Goal: Information Seeking & Learning: Compare options

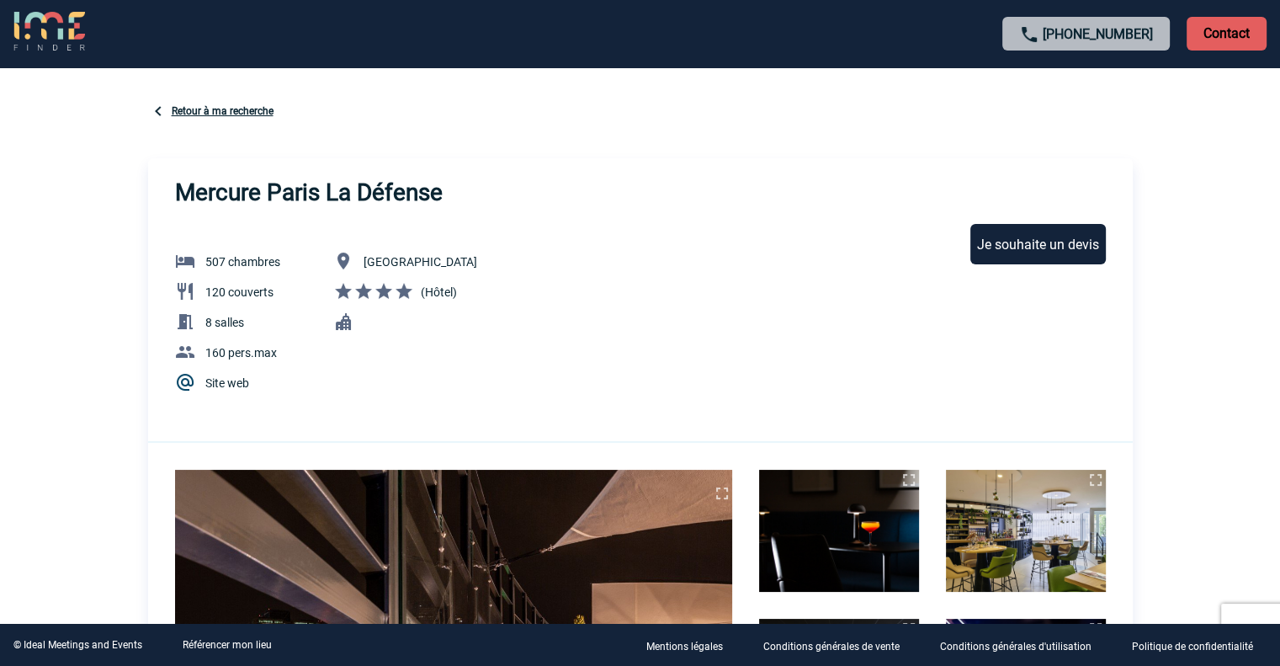
click at [194, 114] on link "Retour à ma recherche" at bounding box center [223, 111] width 102 height 12
click at [232, 645] on link "Référencer mon lieu" at bounding box center [227, 645] width 89 height 12
click at [216, 111] on link "Retour à ma recherche" at bounding box center [223, 111] width 102 height 12
click at [189, 104] on div "Retour à ma recherche" at bounding box center [640, 113] width 985 height 24
click at [189, 109] on link "Retour à ma recherche" at bounding box center [223, 111] width 102 height 12
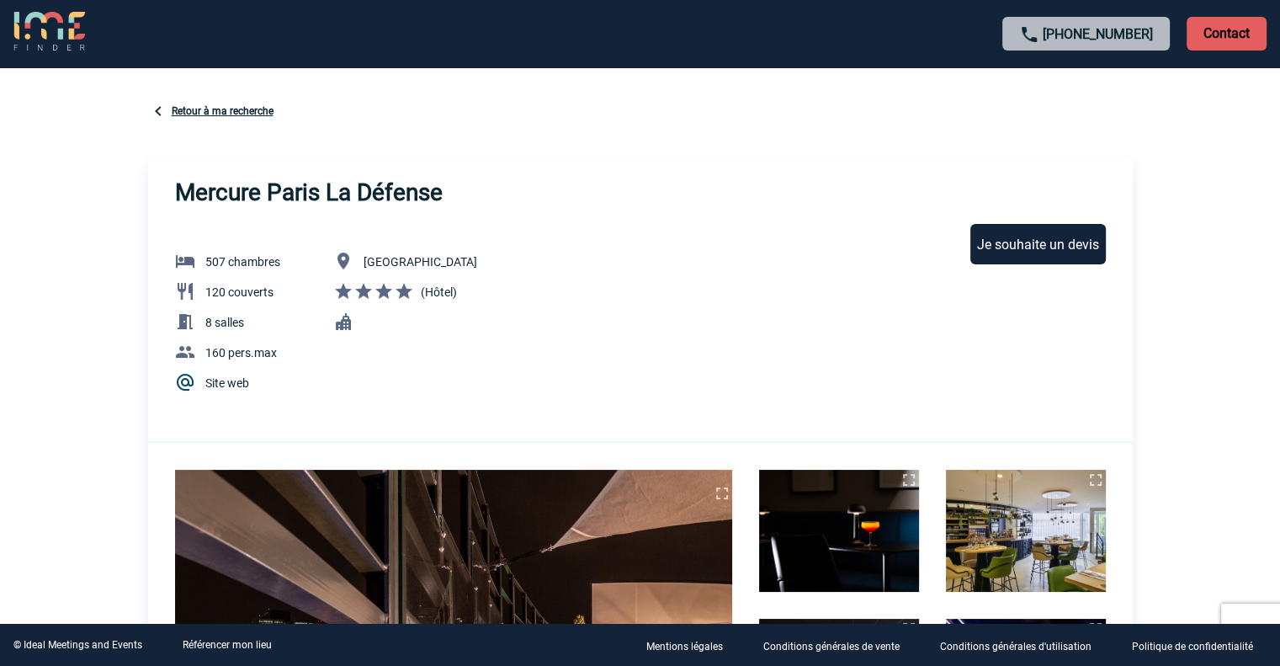
click at [208, 108] on link "Retour à ma recherche" at bounding box center [223, 111] width 102 height 12
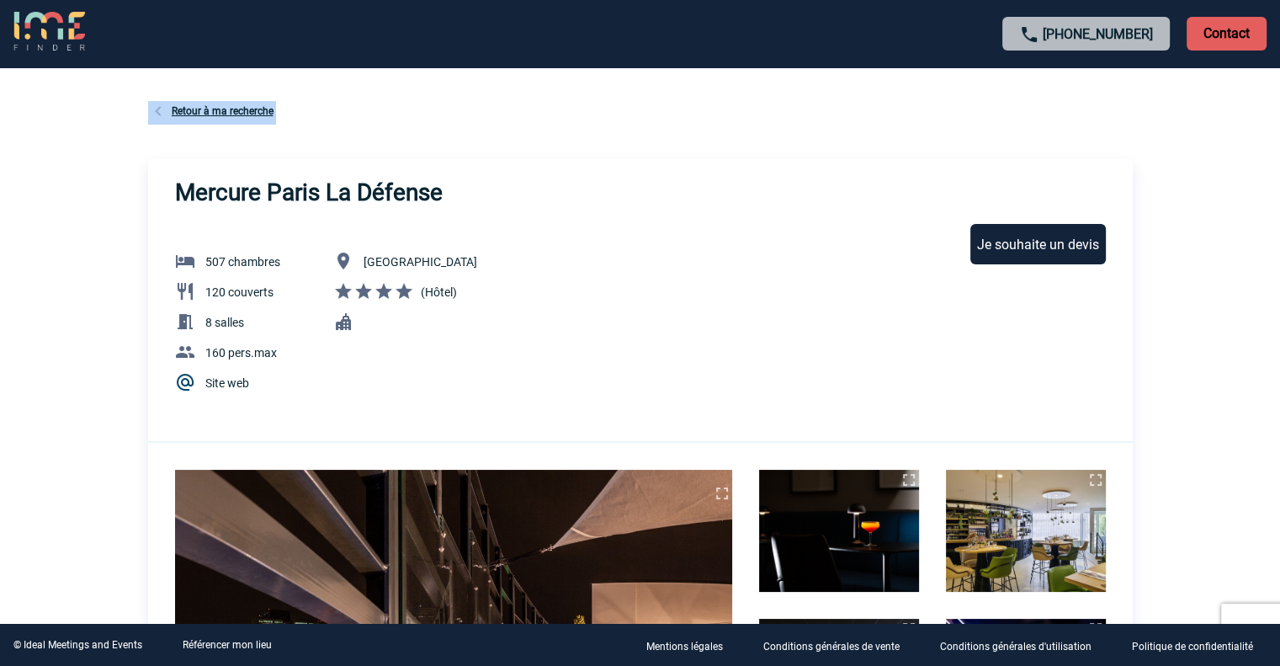
click at [208, 108] on link "Retour à ma recherche" at bounding box center [223, 111] width 102 height 12
click at [525, 108] on div "Retour à ma recherche" at bounding box center [640, 113] width 985 height 24
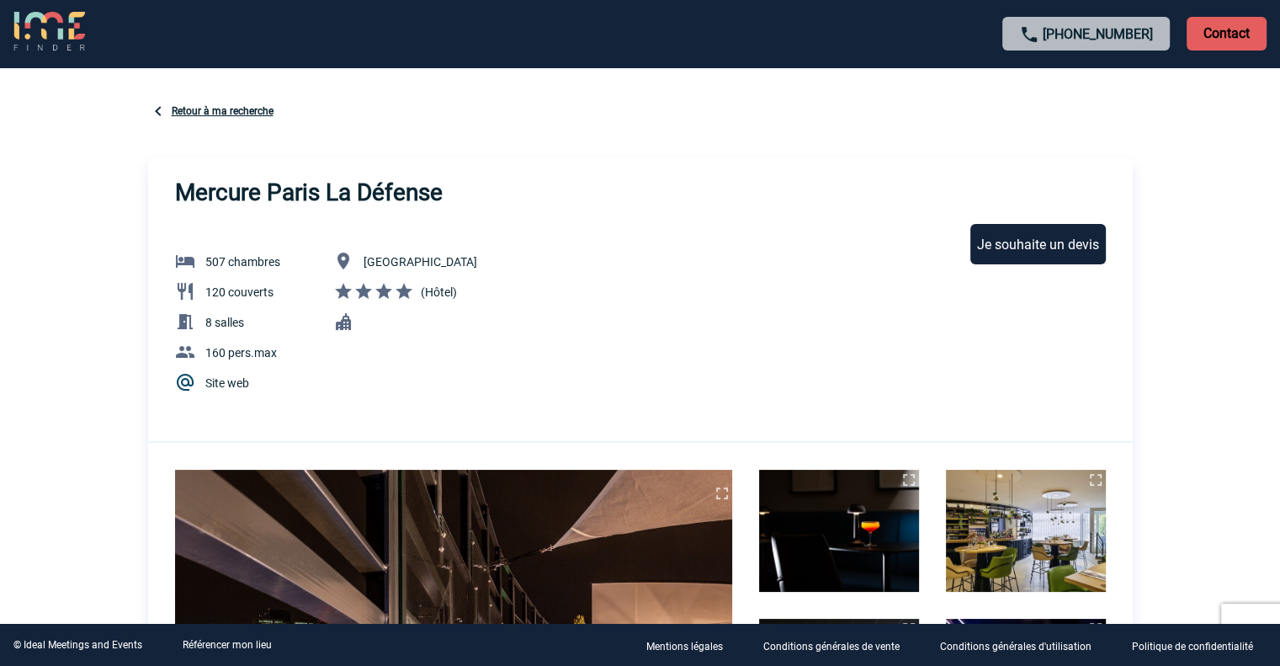
click at [242, 110] on link "Retour à ma recherche" at bounding box center [223, 111] width 102 height 12
drag, startPoint x: 4, startPoint y: 20, endPoint x: 24, endPoint y: 25, distance: 20.8
click at [8, 21] on div "+33 1 45 72 07 14 Contact" at bounding box center [640, 33] width 1280 height 67
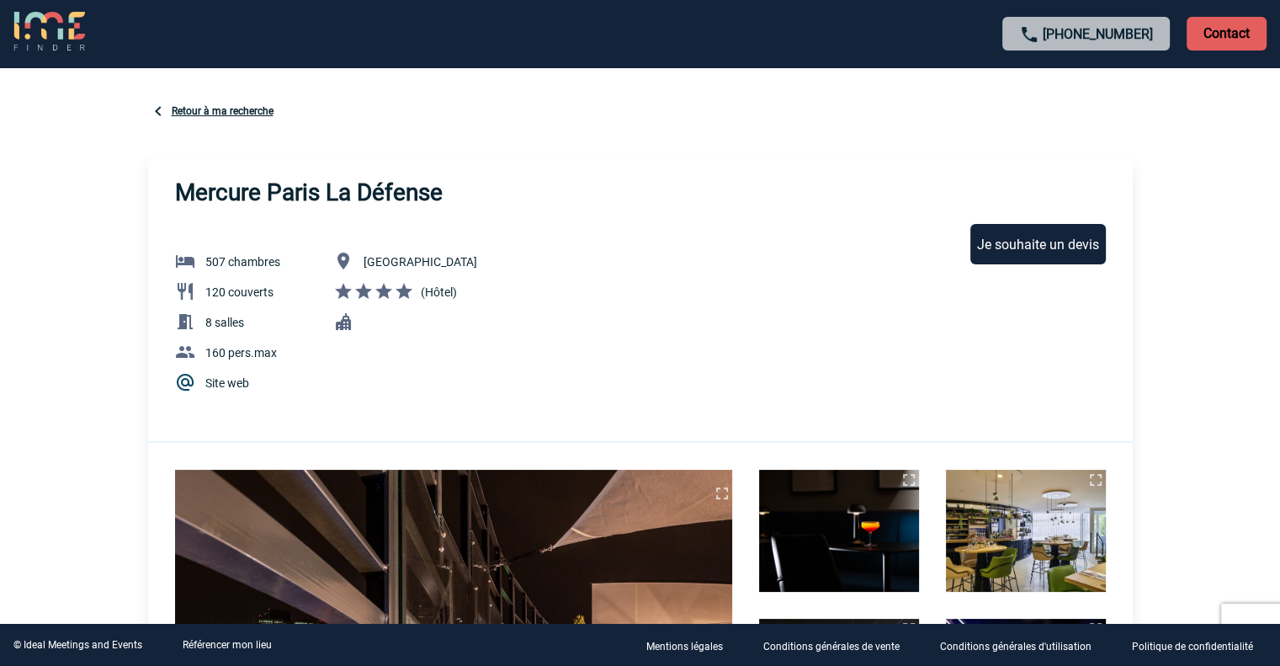
click at [31, 29] on img at bounding box center [49, 32] width 72 height 40
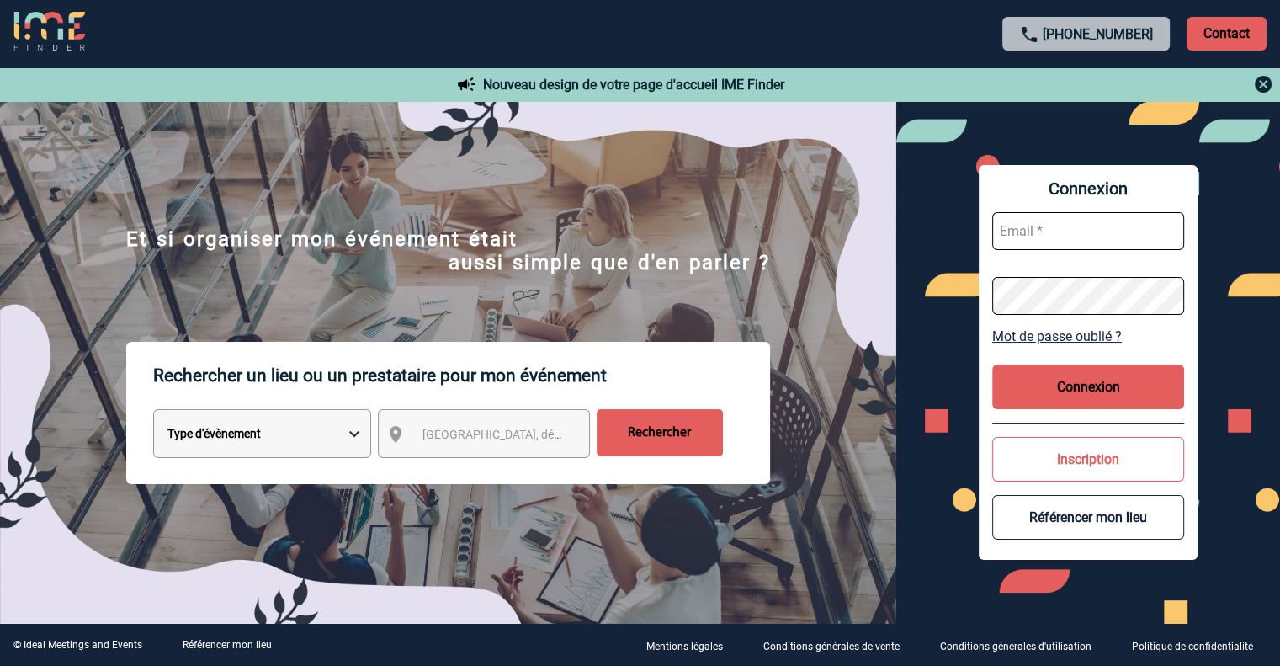
type input "H0903-AM@ACCOR.COM"
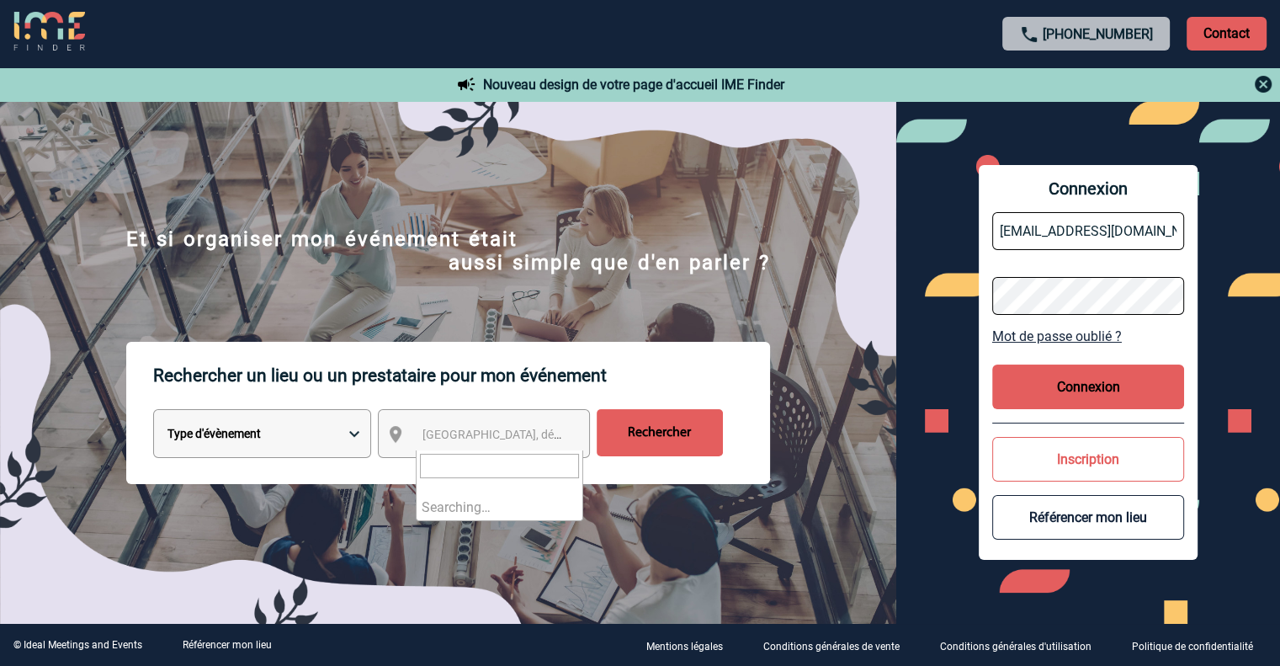
click at [534, 446] on span "[GEOGRAPHIC_DATA], département, région..." at bounding box center [499, 434] width 167 height 24
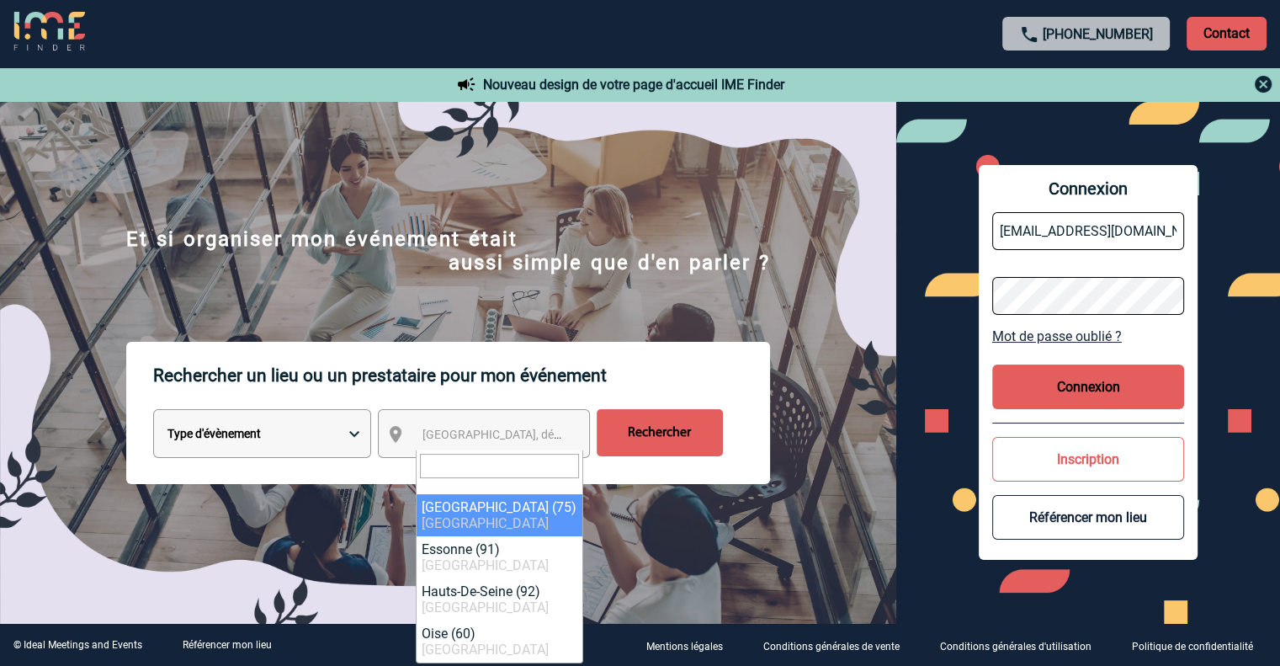
select select "3"
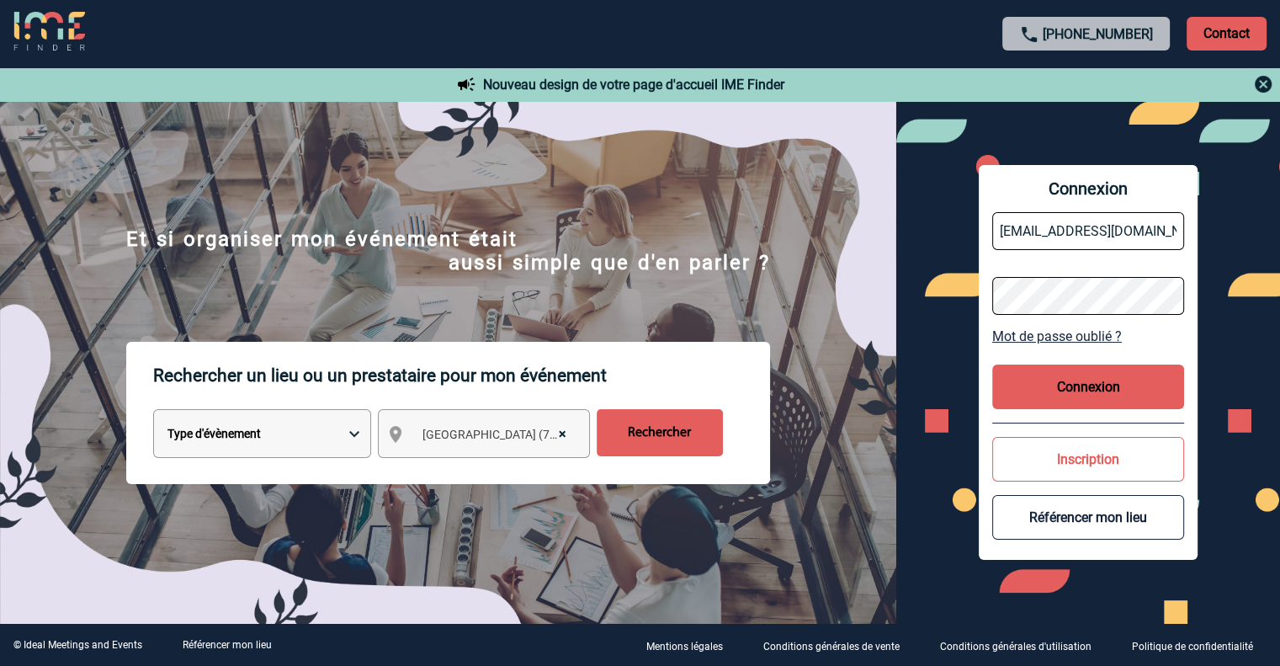
click at [658, 441] on input "Rechercher" at bounding box center [660, 432] width 126 height 47
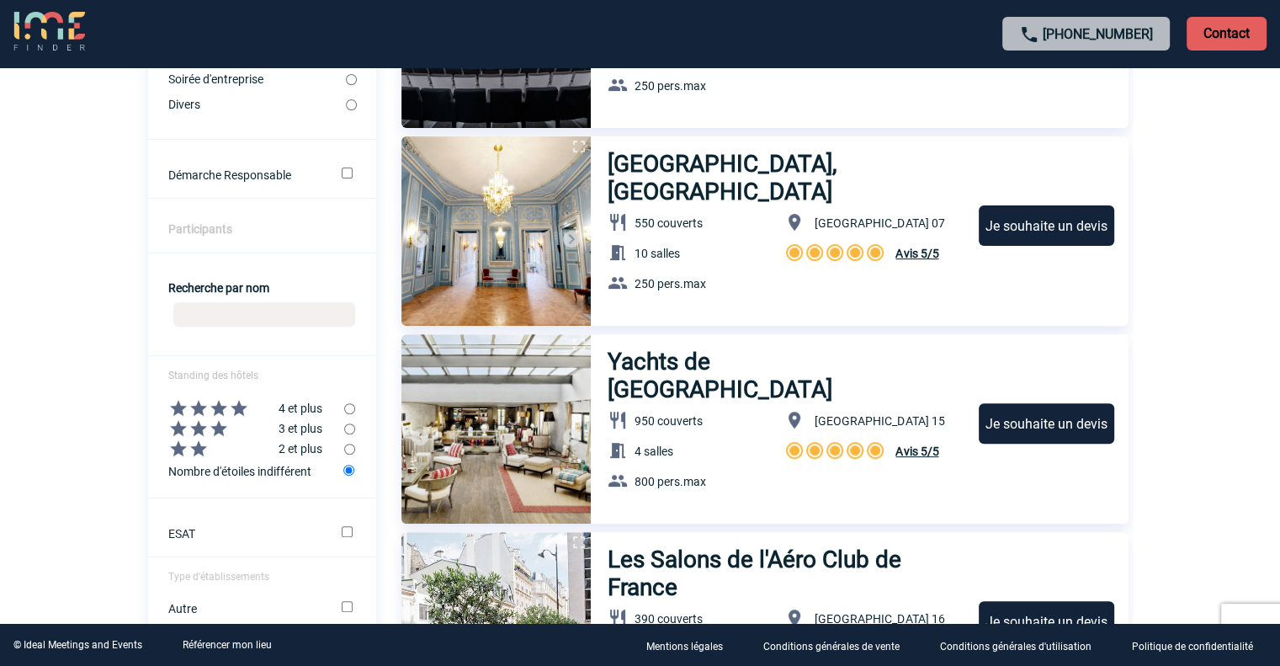
scroll to position [505, 0]
click at [237, 311] on input "Recherche par nom" at bounding box center [264, 313] width 182 height 24
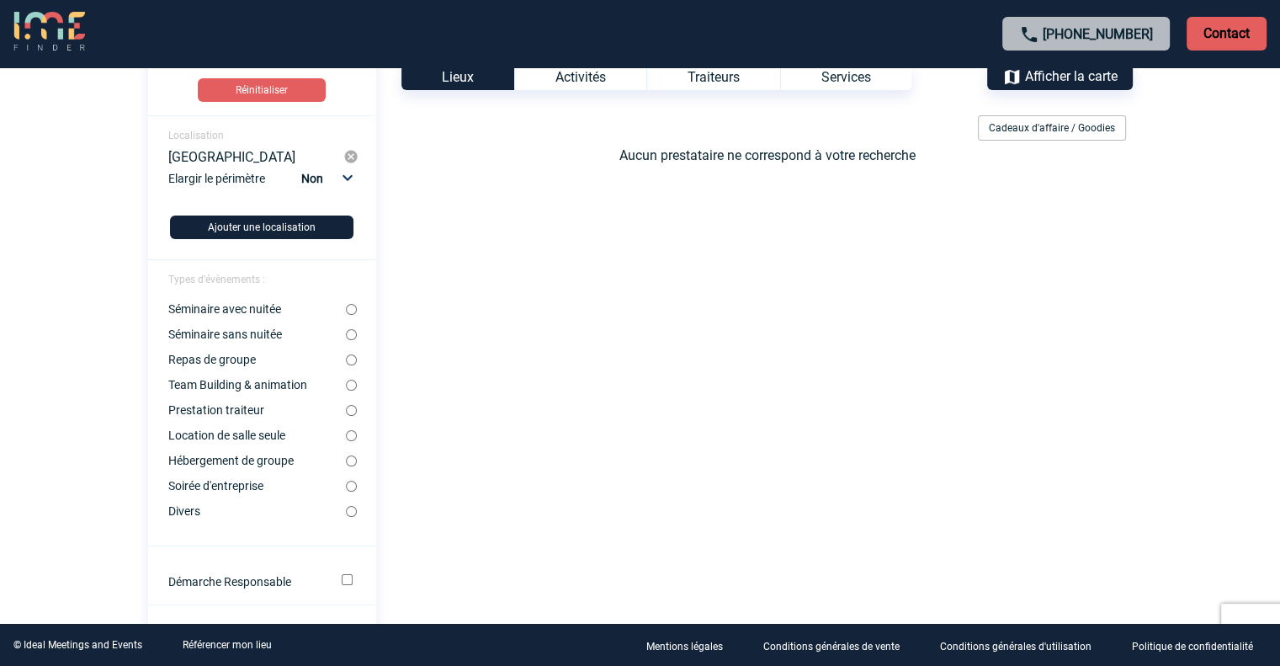
scroll to position [421, 0]
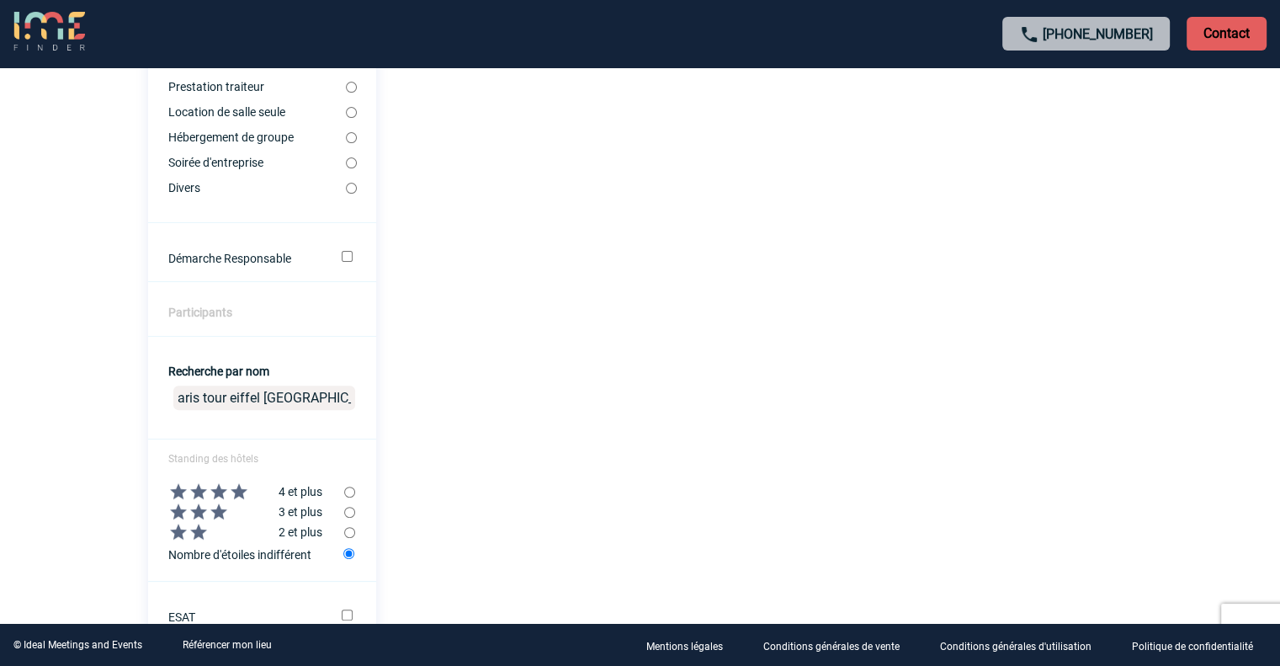
drag, startPoint x: 263, startPoint y: 401, endPoint x: 459, endPoint y: 396, distance: 197.0
click at [459, 396] on div "Voir les filtres Filtres Réinitialiser Localisation [GEOGRAPHIC_DATA] Elargir l…" at bounding box center [640, 287] width 985 height 1160
click at [222, 403] on input "mercure paris tour eiffel" at bounding box center [264, 397] width 182 height 24
drag, startPoint x: 296, startPoint y: 398, endPoint x: 311, endPoint y: 410, distance: 18.5
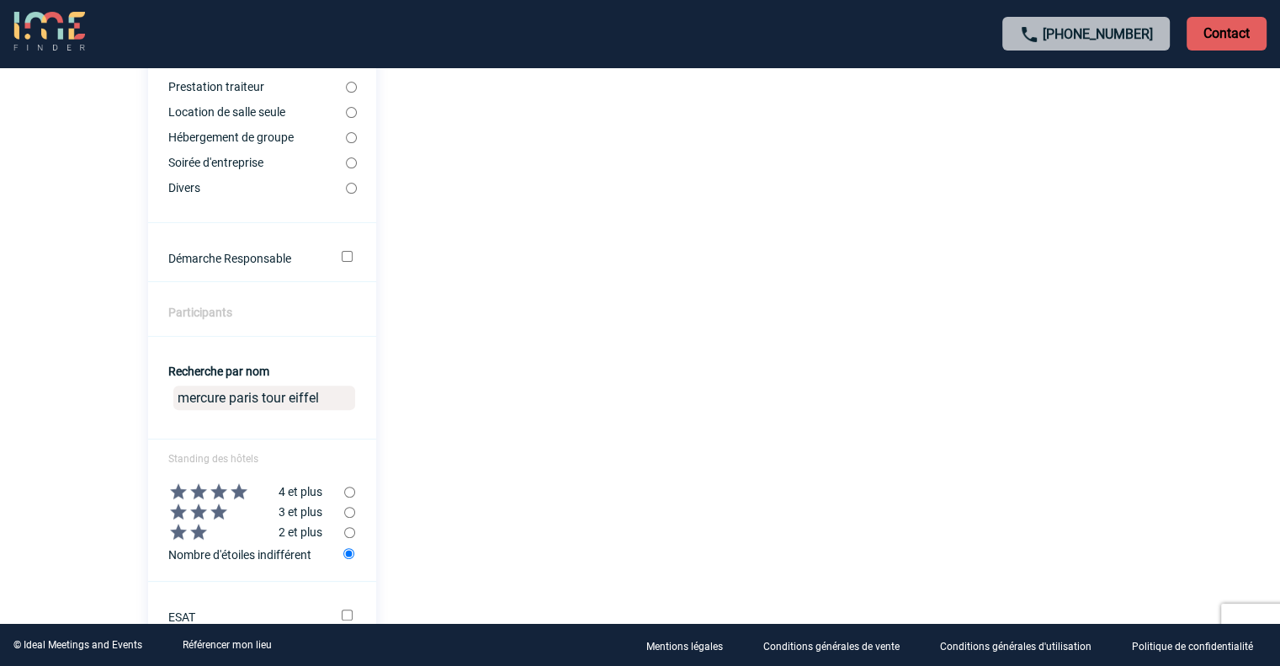
click at [296, 399] on input "mercure paris tour eiffel" at bounding box center [264, 397] width 182 height 24
click at [256, 393] on input "mercure paris tour Eiffel" at bounding box center [264, 397] width 182 height 24
drag, startPoint x: 330, startPoint y: 400, endPoint x: 54, endPoint y: 396, distance: 276.1
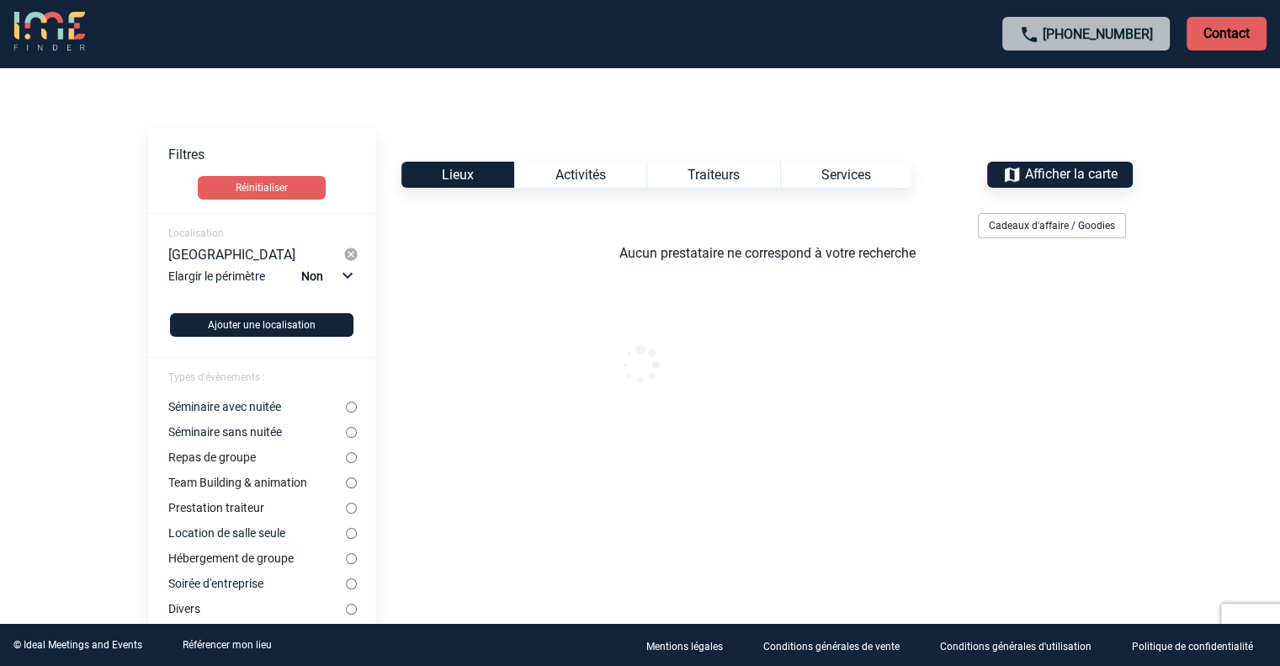
click at [353, 247] on img at bounding box center [350, 254] width 15 height 15
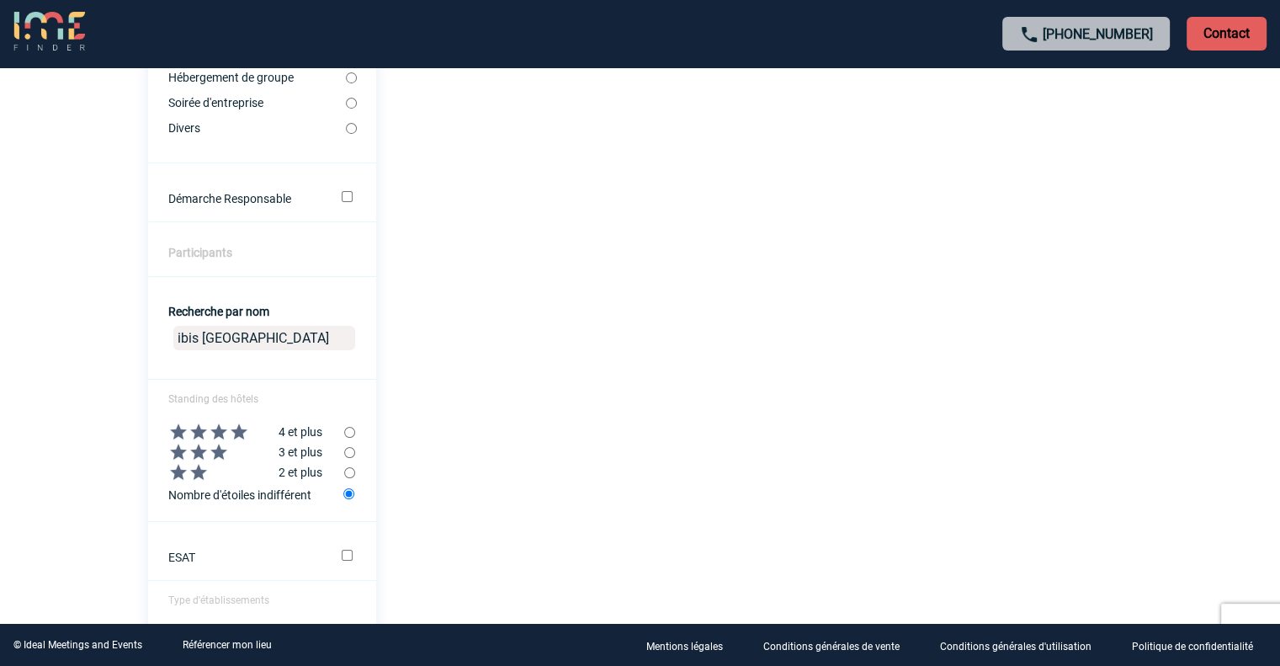
scroll to position [505, 0]
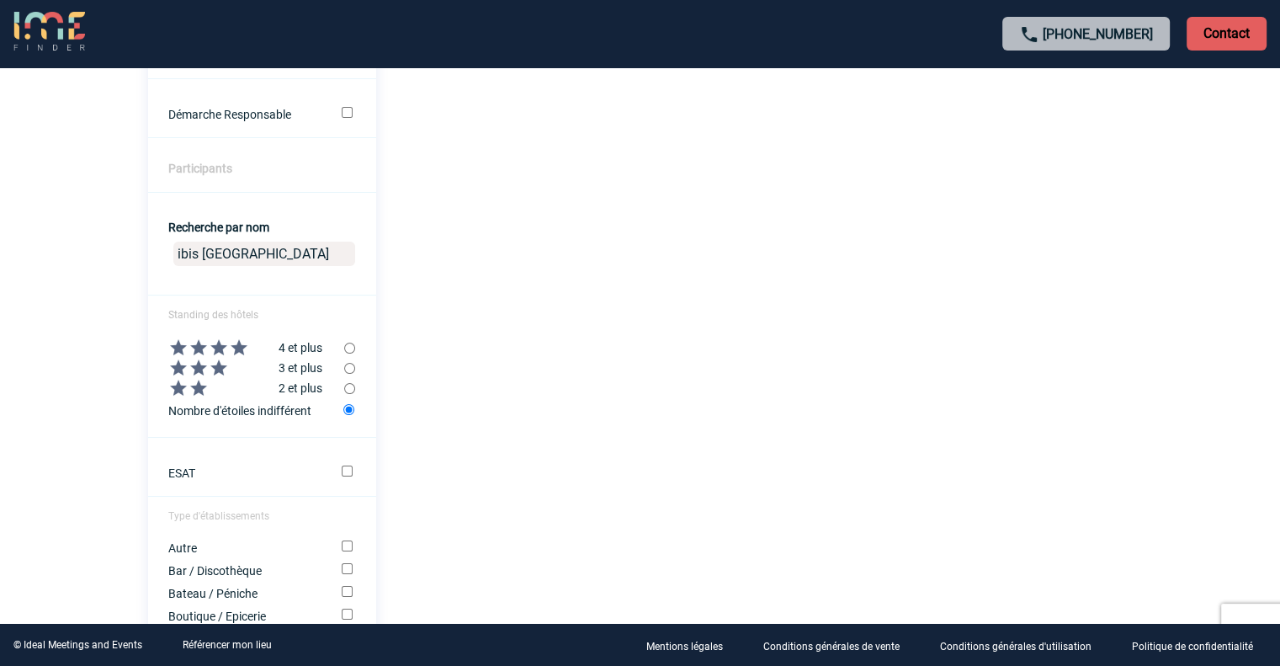
click at [286, 255] on input "ibis [GEOGRAPHIC_DATA]" at bounding box center [264, 254] width 182 height 24
drag, startPoint x: 298, startPoint y: 255, endPoint x: 60, endPoint y: 251, distance: 238.2
click at [278, 255] on input "ibis [GEOGRAPHIC_DATA]" at bounding box center [264, 254] width 182 height 24
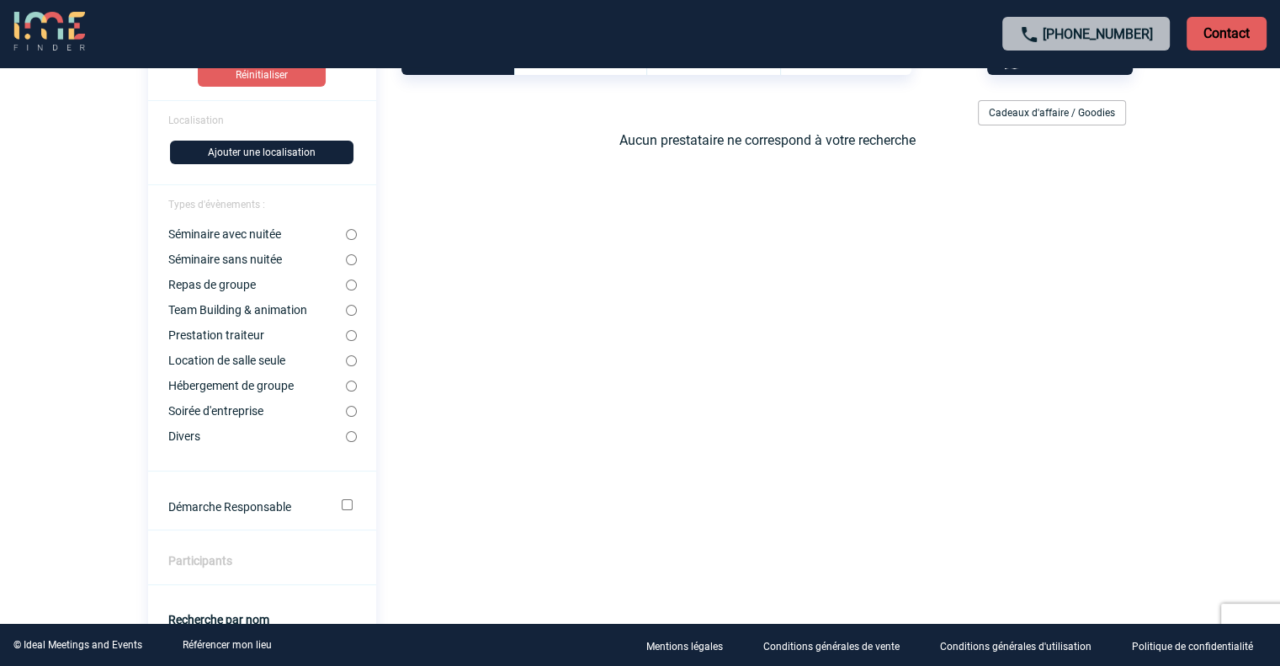
scroll to position [421, 0]
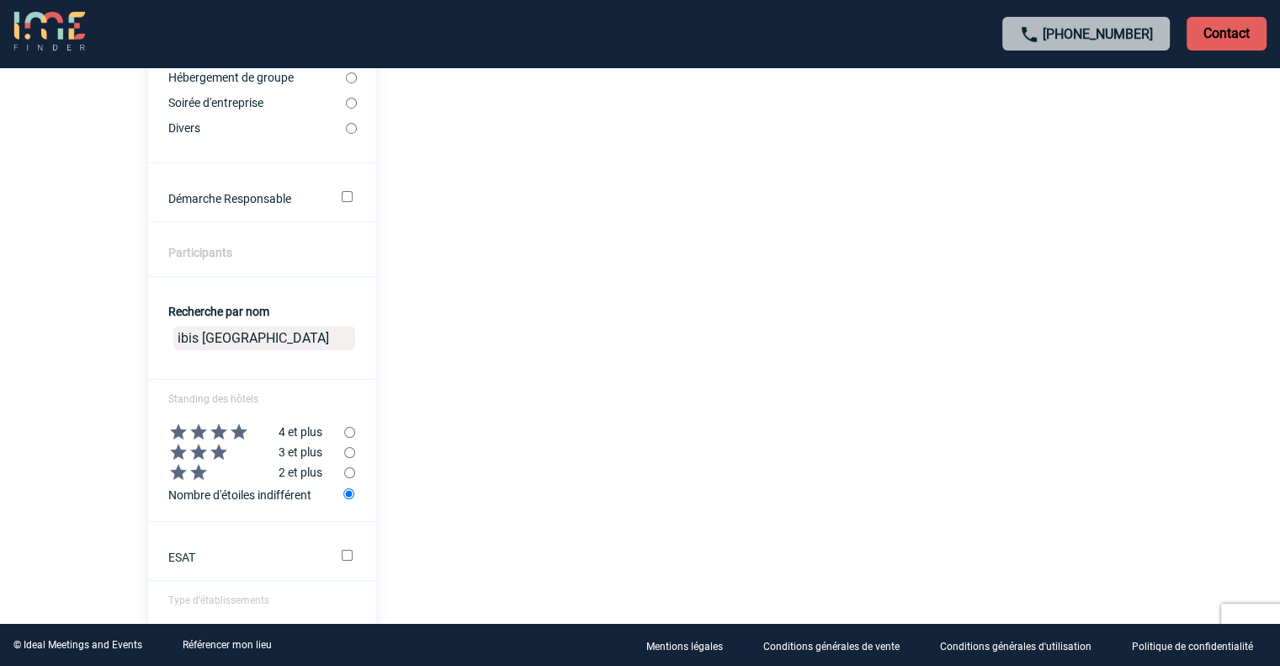
drag, startPoint x: 282, startPoint y: 339, endPoint x: 84, endPoint y: 328, distance: 198.1
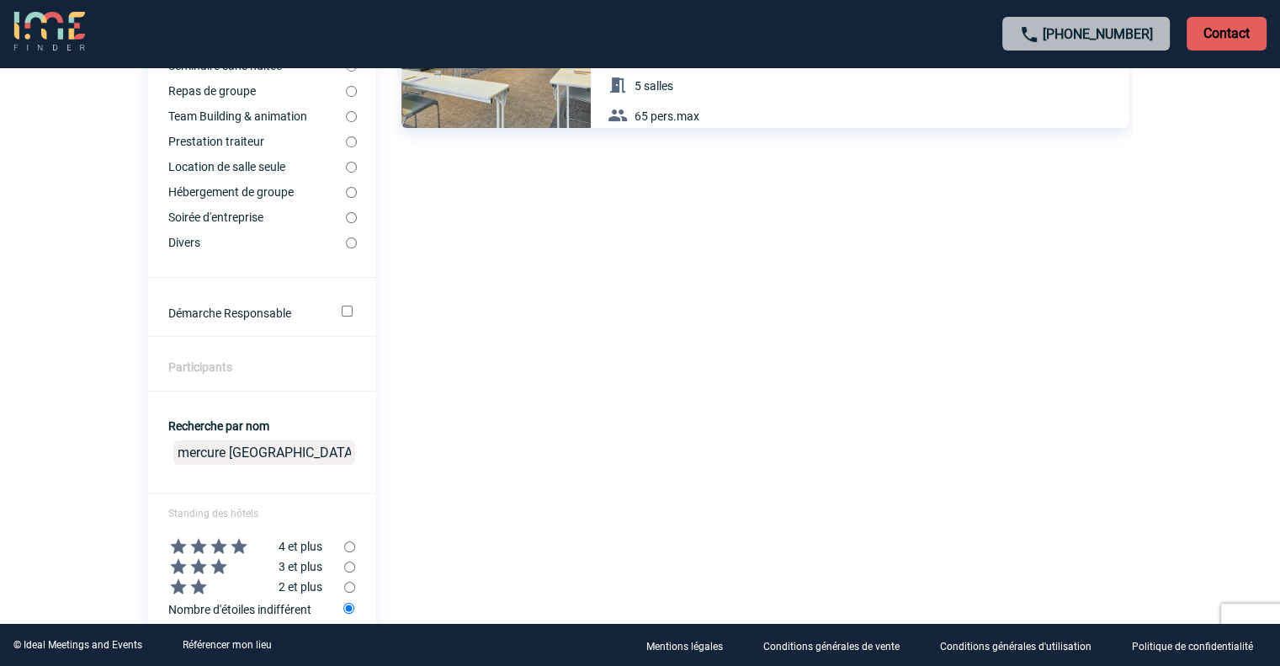
scroll to position [307, 0]
drag, startPoint x: 301, startPoint y: 458, endPoint x: 67, endPoint y: 460, distance: 234.0
click at [69, 359] on html "[PHONE_NUMBER] Contact Contact Voir les filtres Filtres Réinitialiser Localisat…" at bounding box center [640, 26] width 1280 height 666
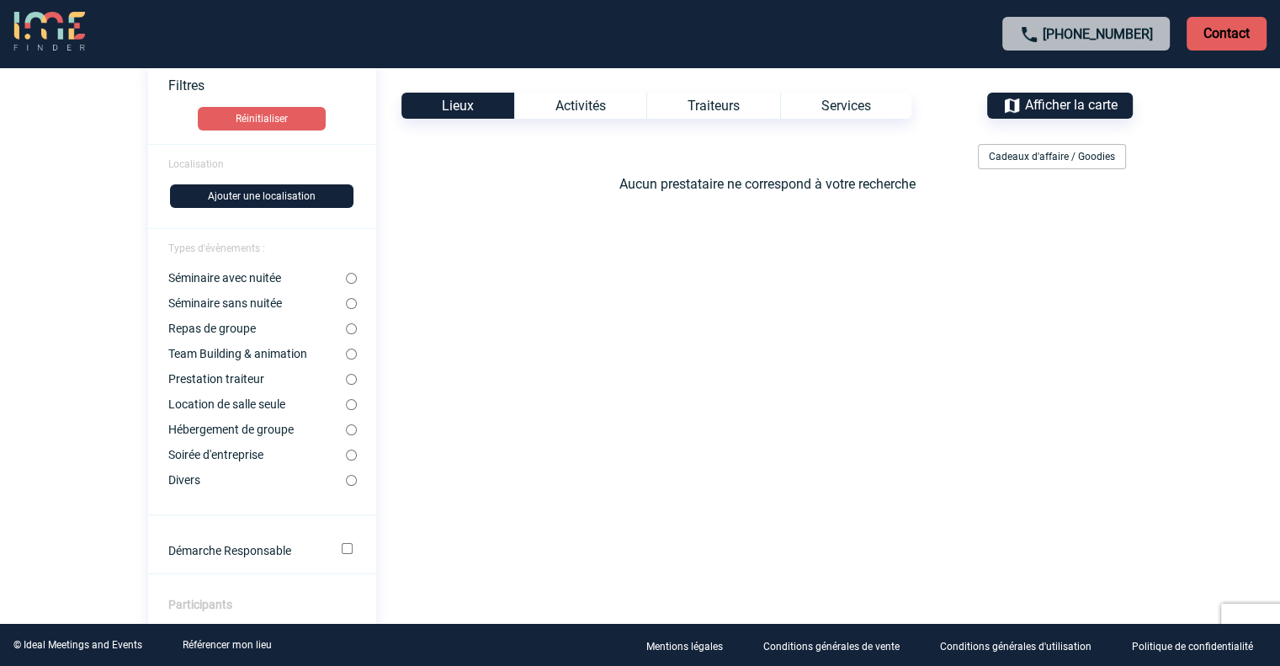
scroll to position [0, 0]
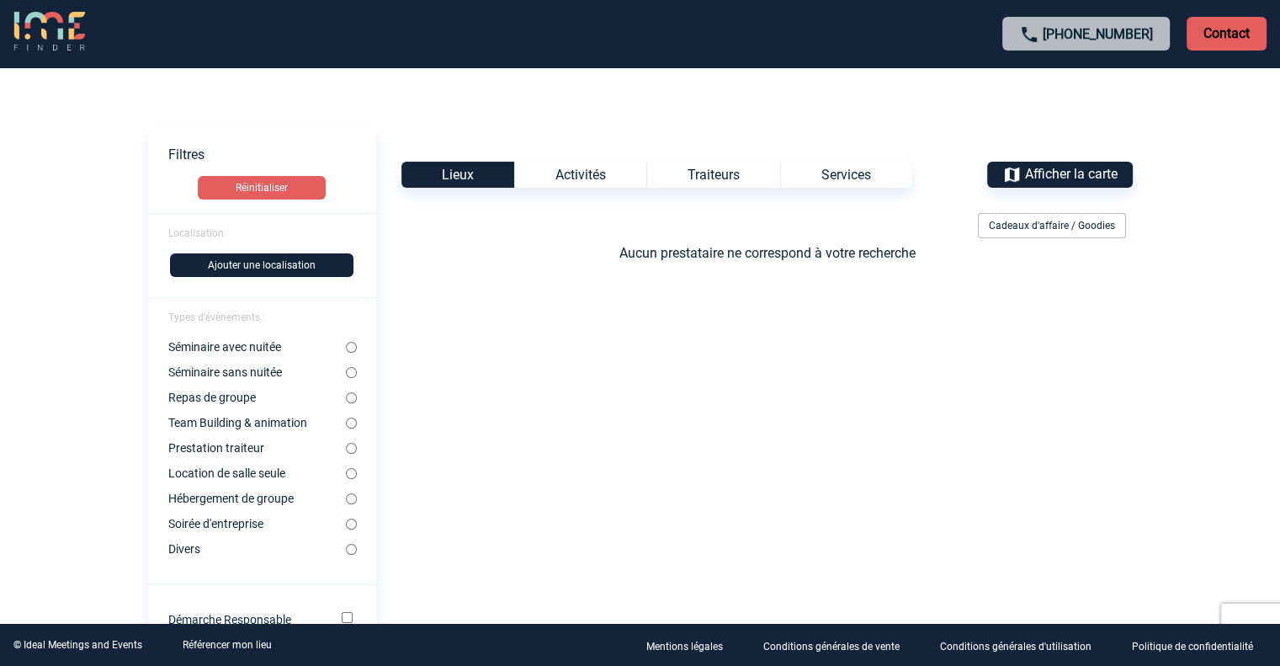
type input "ibis style paris 15 lecourbe"
click at [1090, 167] on span "Afficher la carte" at bounding box center [1071, 174] width 93 height 16
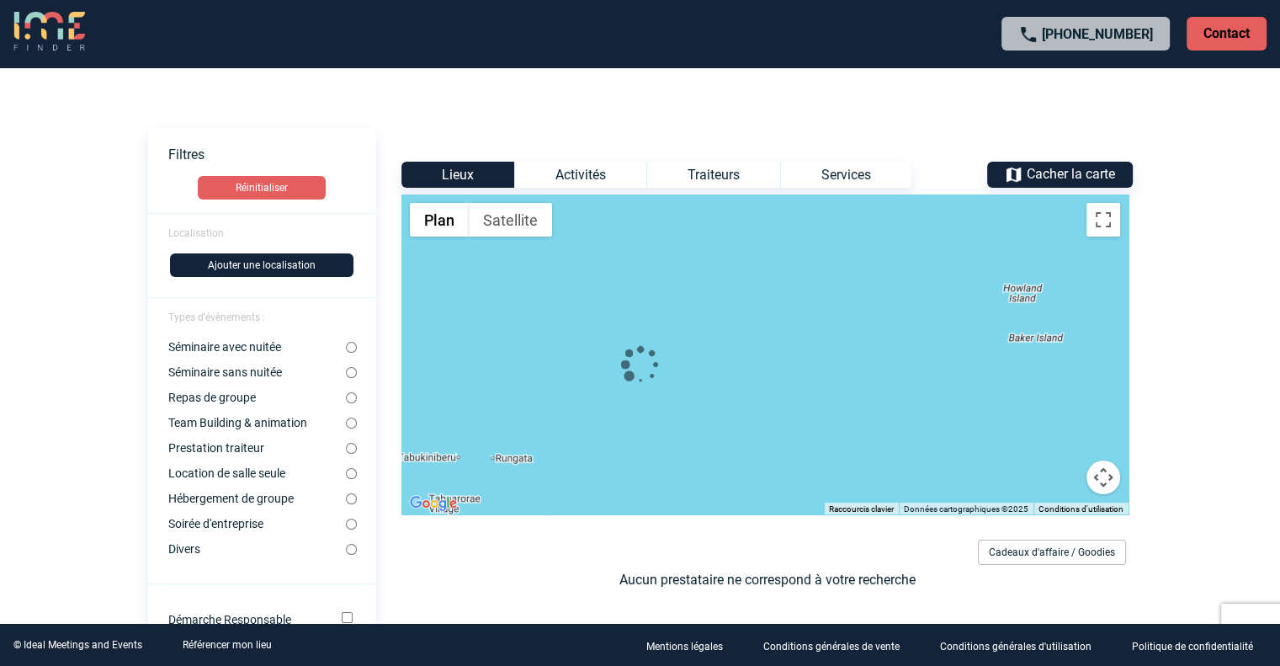
click at [269, 268] on button "Ajouter une localisation" at bounding box center [261, 265] width 183 height 24
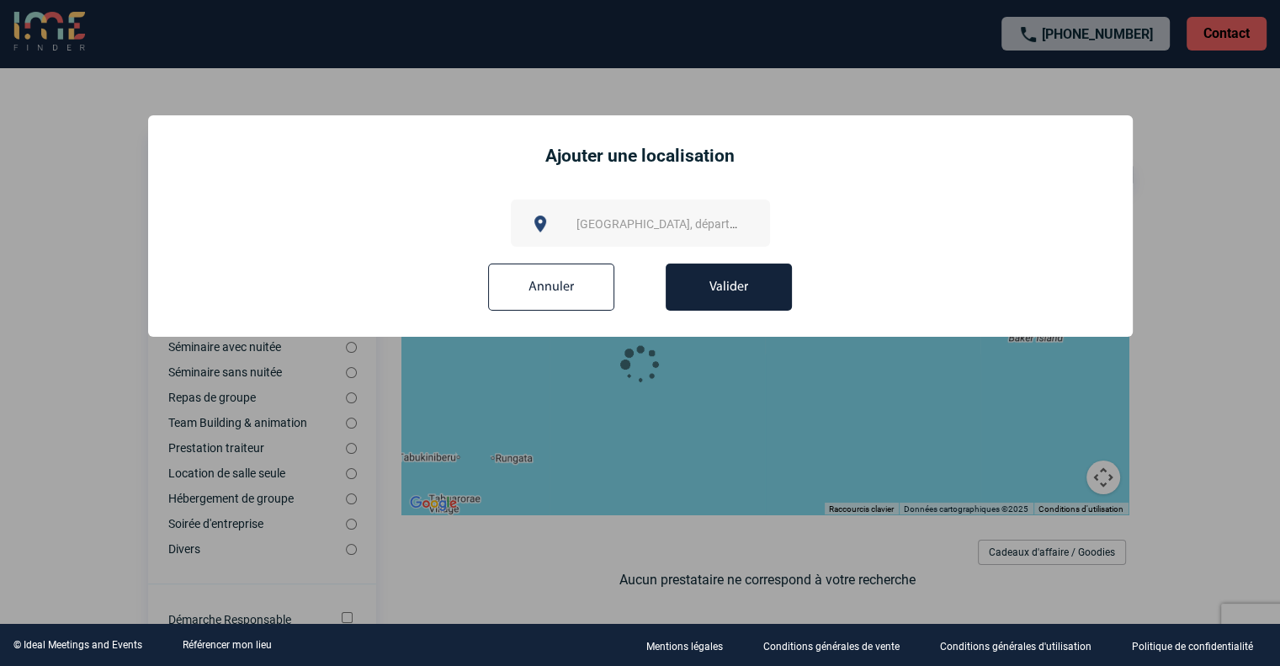
click at [654, 212] on div "[GEOGRAPHIC_DATA], département, région..." at bounding box center [640, 222] width 259 height 47
click at [448, 561] on div at bounding box center [640, 333] width 1280 height 666
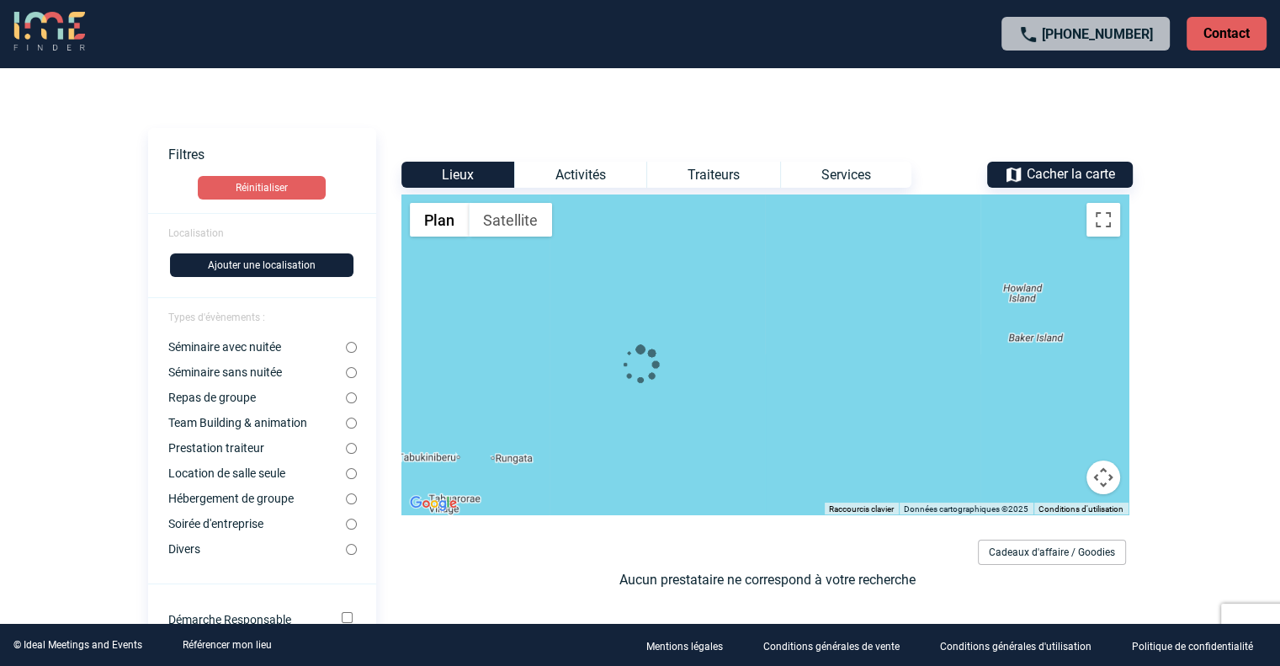
click at [447, 567] on div "Cadeaux d'affaire / Goodies" at bounding box center [754, 555] width 757 height 32
click at [290, 263] on button "Ajouter une localisation" at bounding box center [261, 265] width 183 height 24
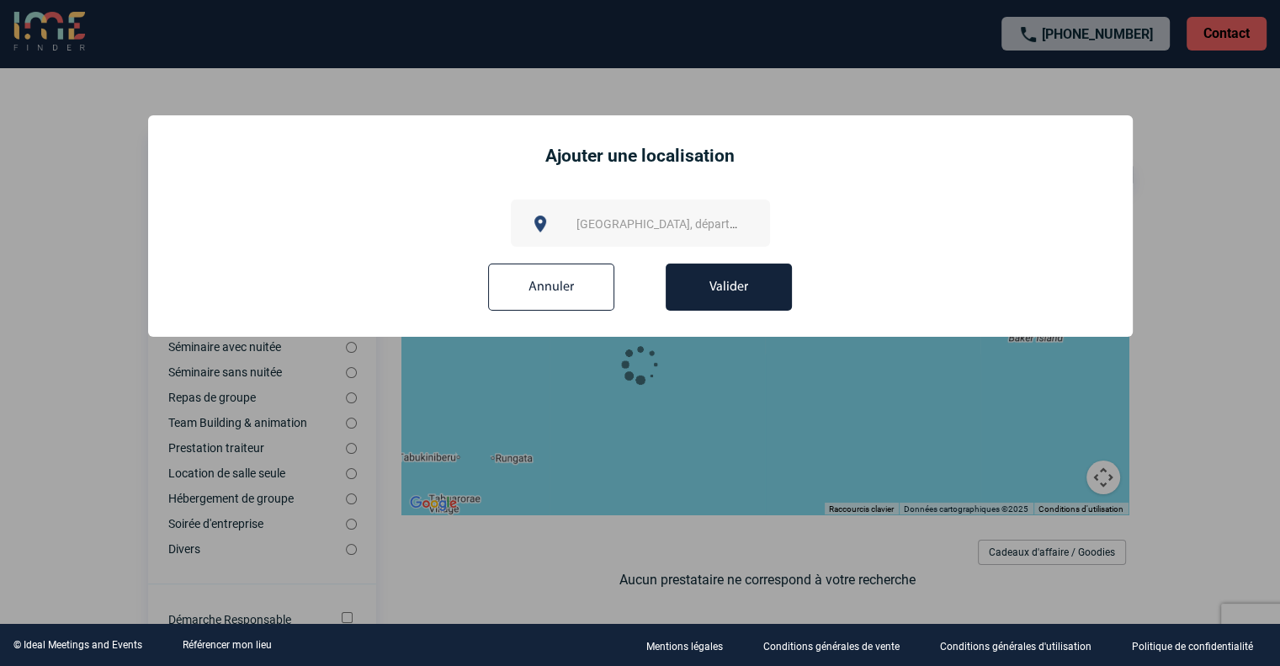
click at [656, 220] on span "[GEOGRAPHIC_DATA], département, région..." at bounding box center [693, 223] width 234 height 13
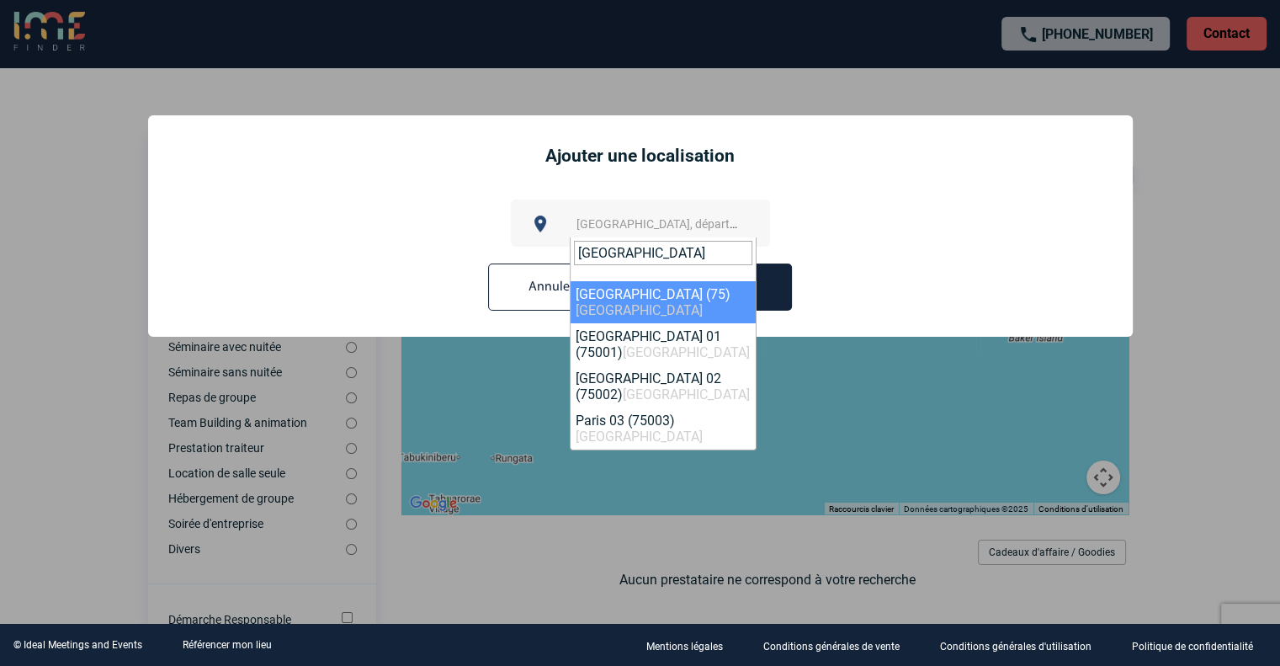
type input "[GEOGRAPHIC_DATA]"
select select "3"
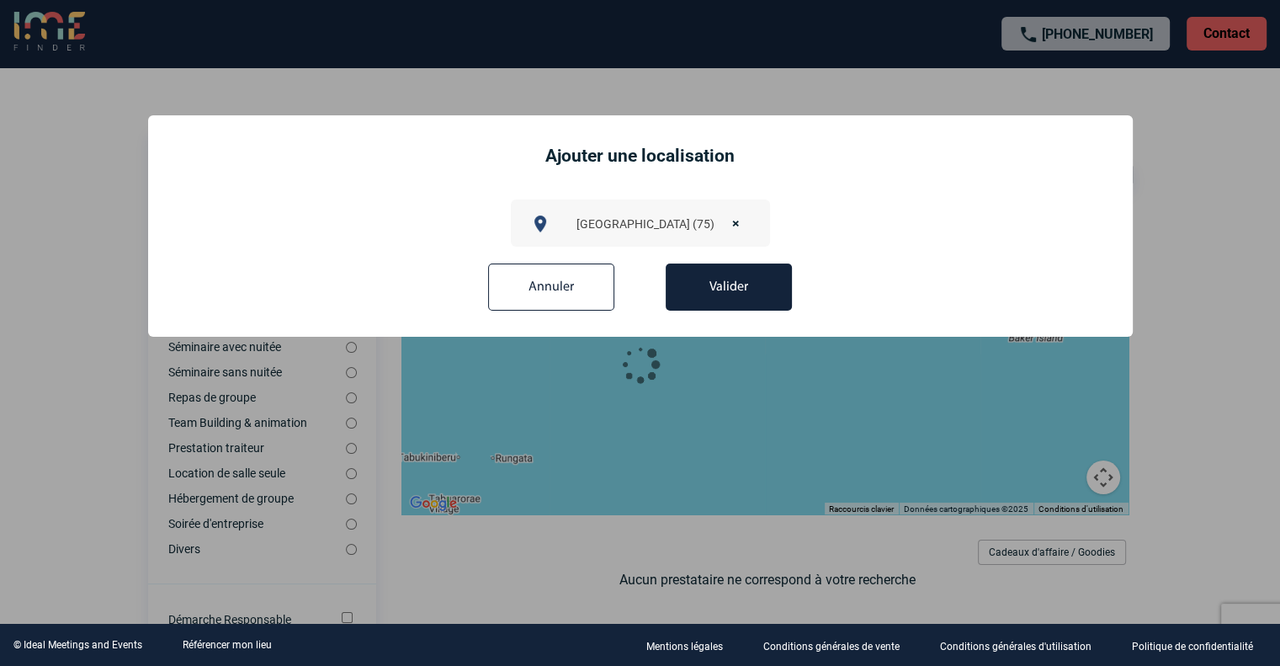
click at [711, 290] on button "Valider" at bounding box center [729, 286] width 126 height 47
